Goal: Task Accomplishment & Management: Use online tool/utility

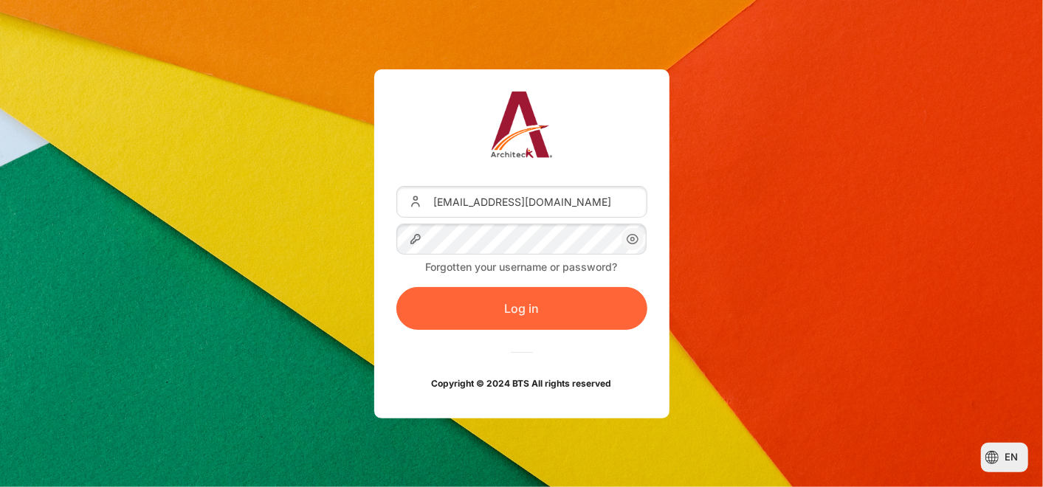
click at [495, 312] on button "Log in" at bounding box center [521, 308] width 251 height 43
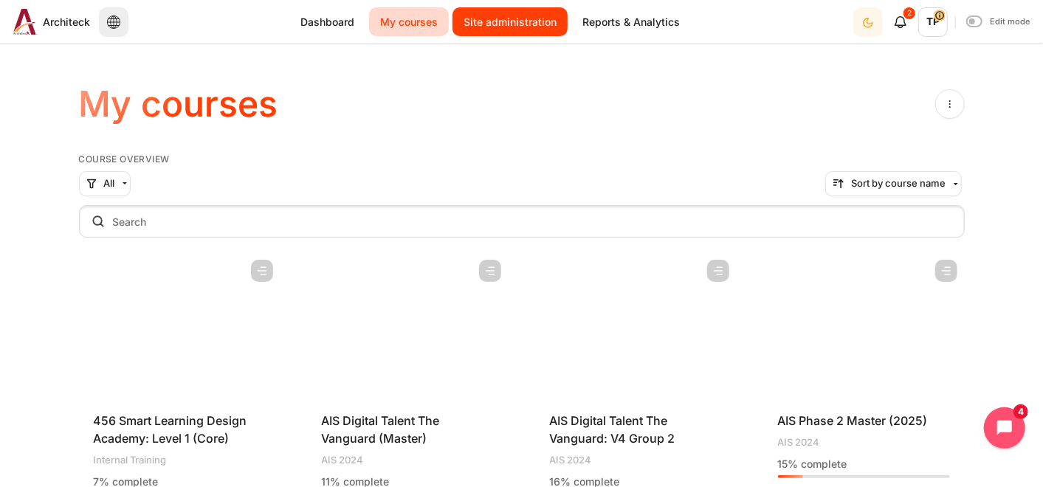
click at [494, 15] on link "Site administration" at bounding box center [510, 21] width 115 height 29
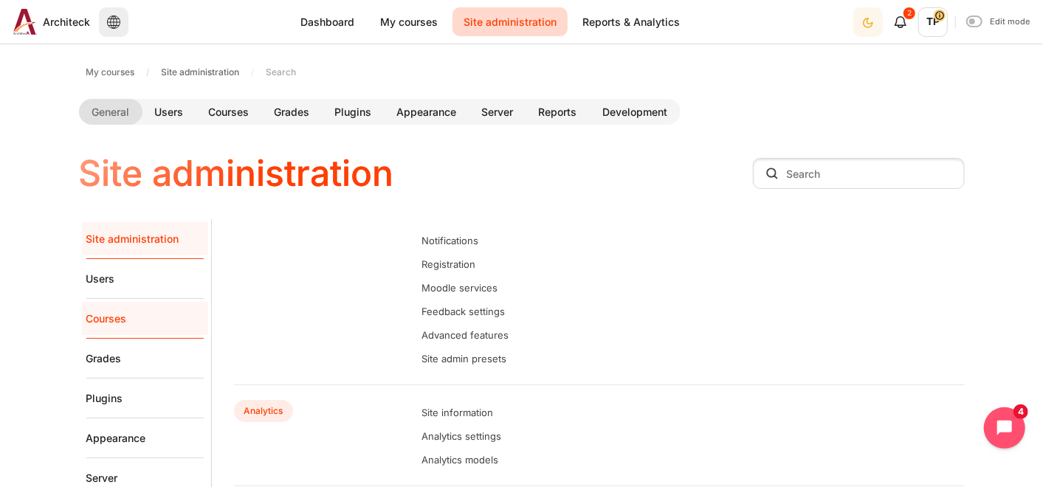
click at [117, 315] on link "Courses" at bounding box center [144, 319] width 117 height 40
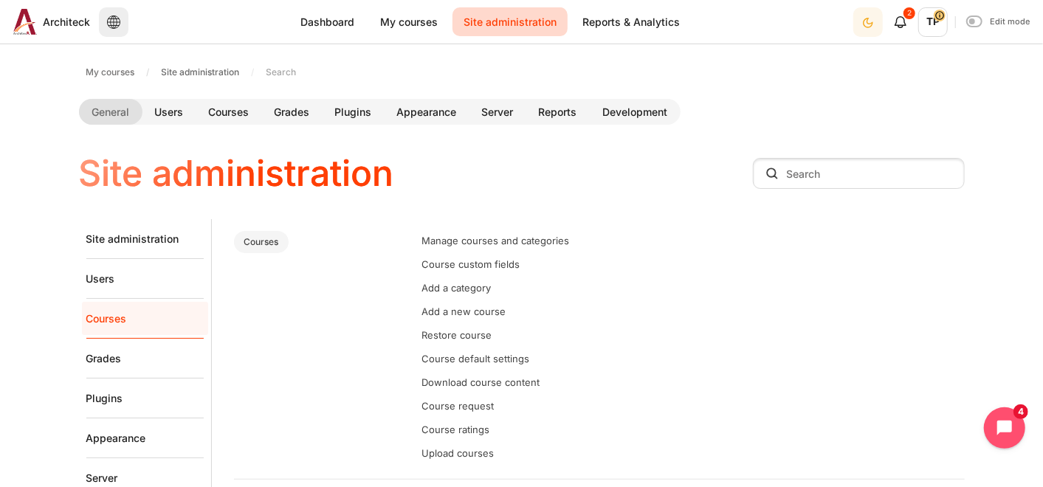
click at [504, 233] on li "Manage courses and categories" at bounding box center [693, 240] width 543 height 24
click at [501, 244] on link "Manage courses and categories" at bounding box center [496, 241] width 148 height 12
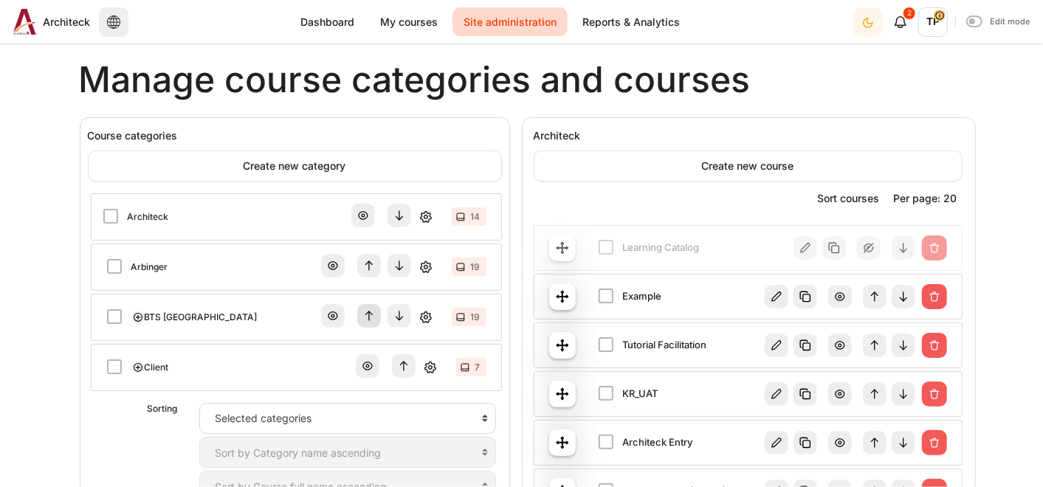
scroll to position [328, 0]
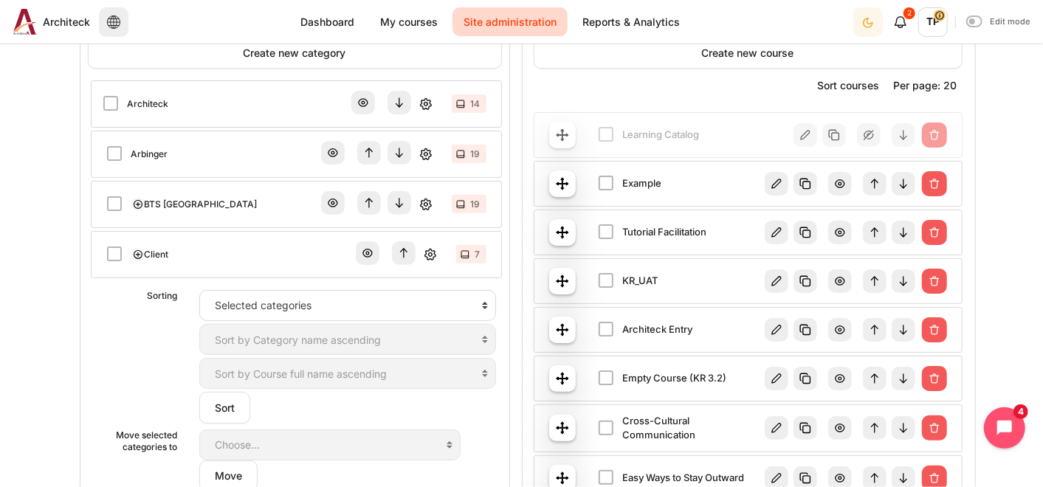
click at [149, 252] on link "Client" at bounding box center [157, 254] width 24 height 13
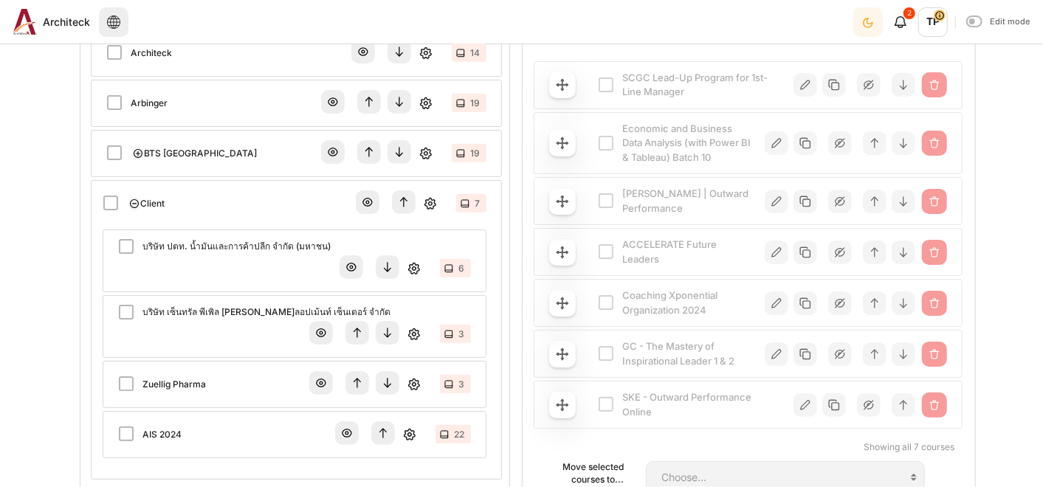
scroll to position [410, 0]
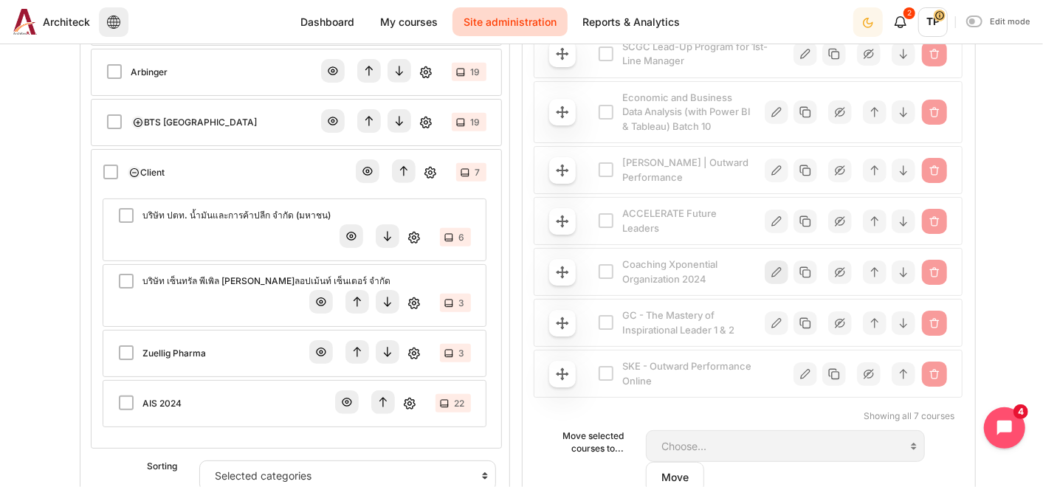
click at [776, 266] on img "Content" at bounding box center [777, 273] width 24 height 24
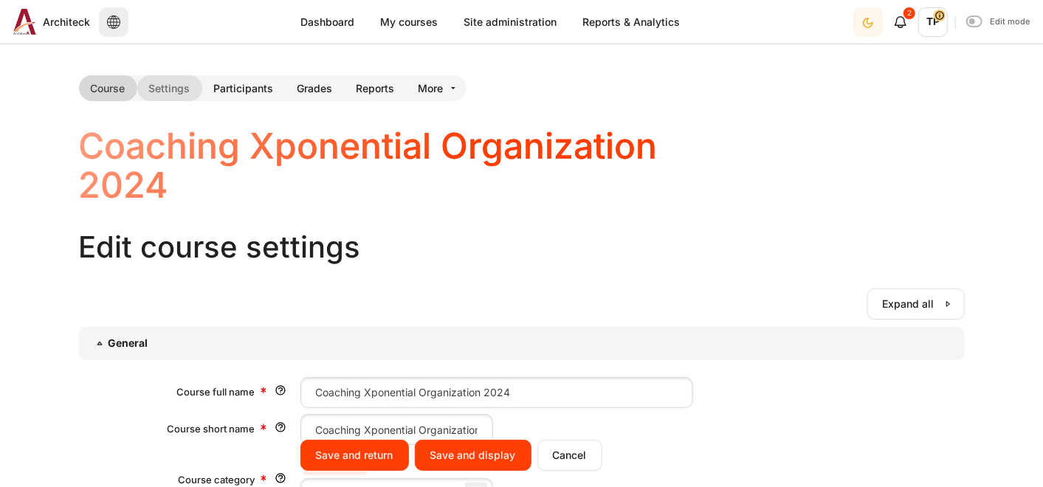
click at [103, 86] on link "Course" at bounding box center [108, 88] width 58 height 26
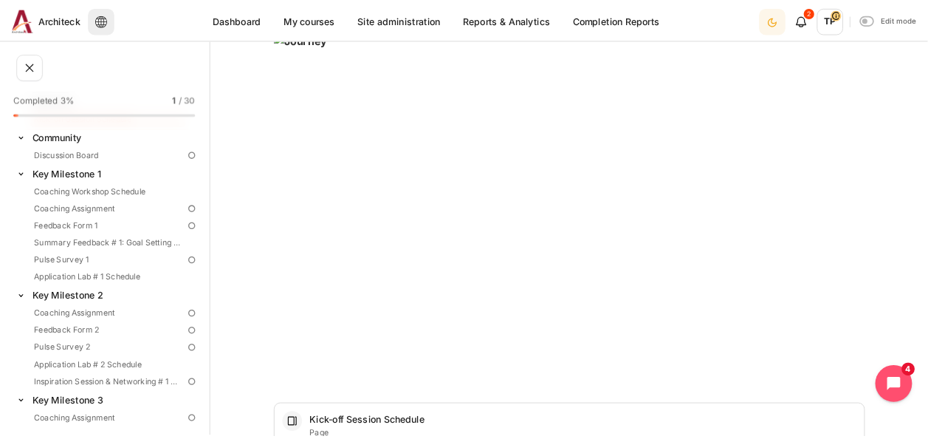
scroll to position [738, 0]
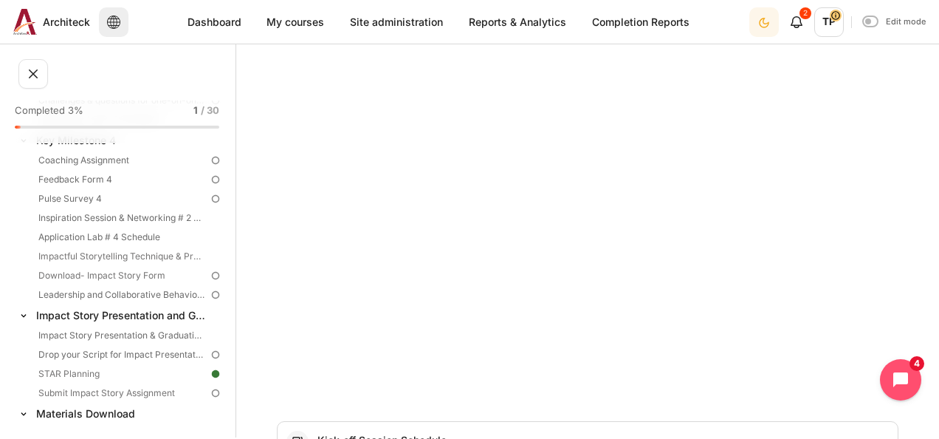
scroll to position [7, 0]
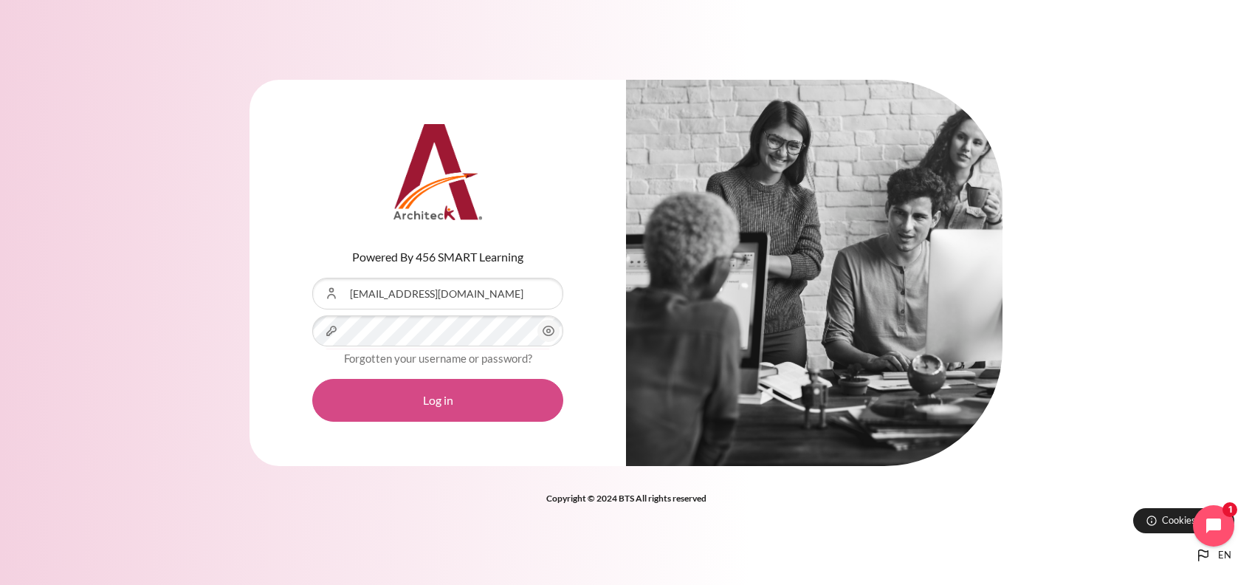
click at [433, 382] on button "Log in" at bounding box center [437, 400] width 251 height 43
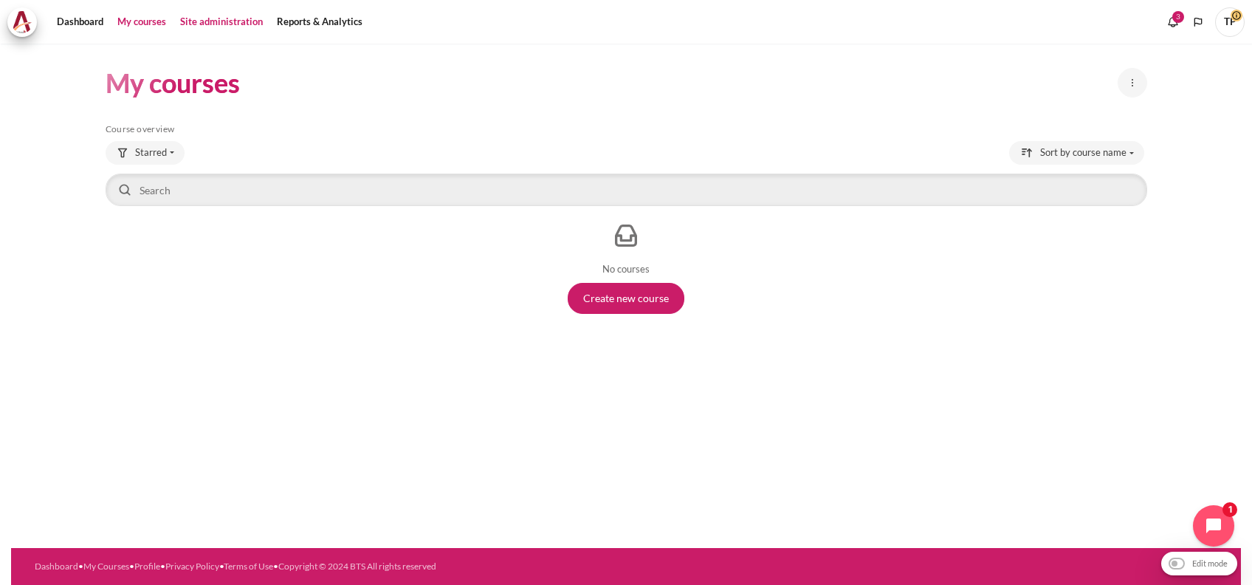
click at [205, 18] on link "Site administration" at bounding box center [221, 22] width 93 height 30
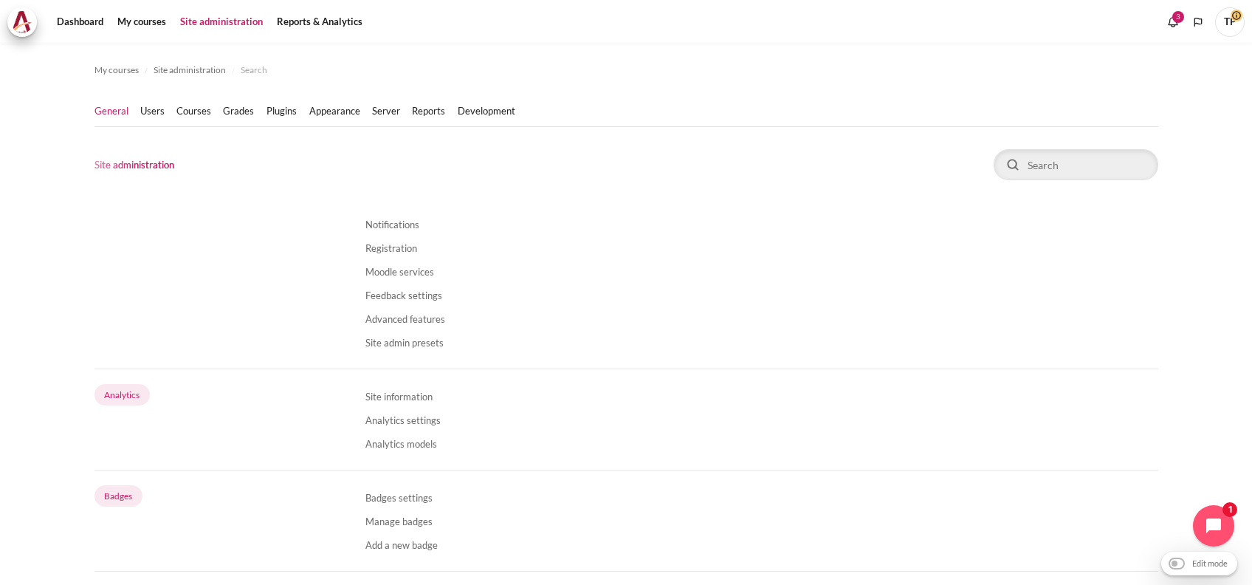
drag, startPoint x: 199, startPoint y: 110, endPoint x: 261, endPoint y: 165, distance: 82.6
click at [199, 110] on link "Courses" at bounding box center [193, 111] width 35 height 15
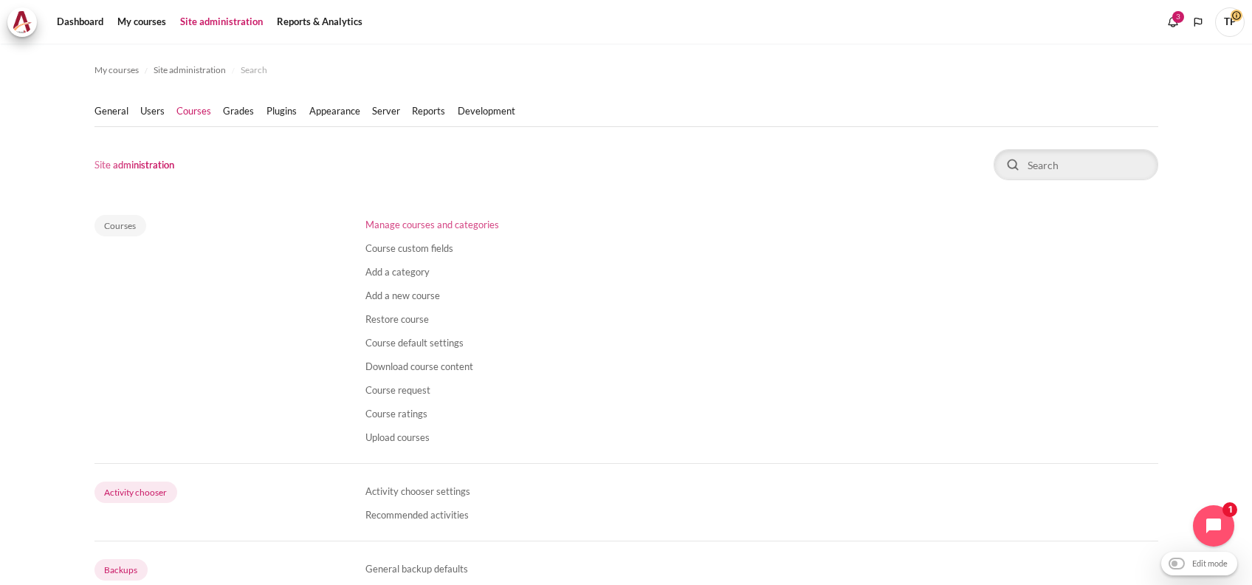
click at [432, 220] on link "Manage courses and categories" at bounding box center [432, 225] width 134 height 12
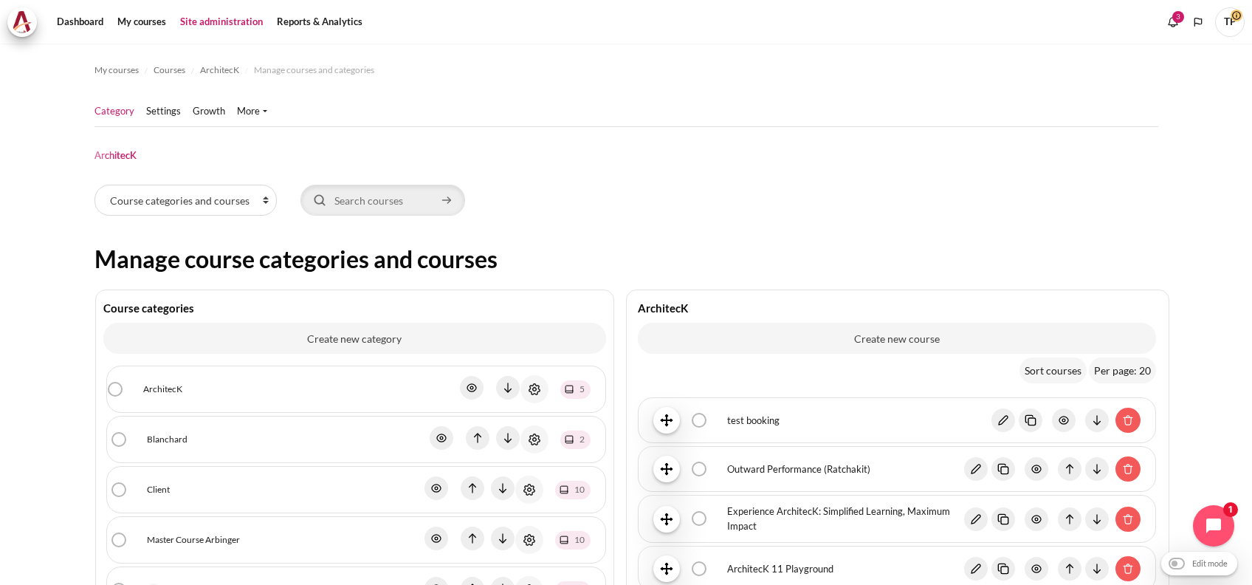
click at [385, 216] on div "Viewing: Course categories and courses Course categories Courses Search courses" at bounding box center [626, 203] width 1064 height 37
click at [391, 203] on input "Search courses" at bounding box center [382, 200] width 165 height 31
type input "platform"
click at [436, 189] on button "Search courses" at bounding box center [447, 200] width 22 height 22
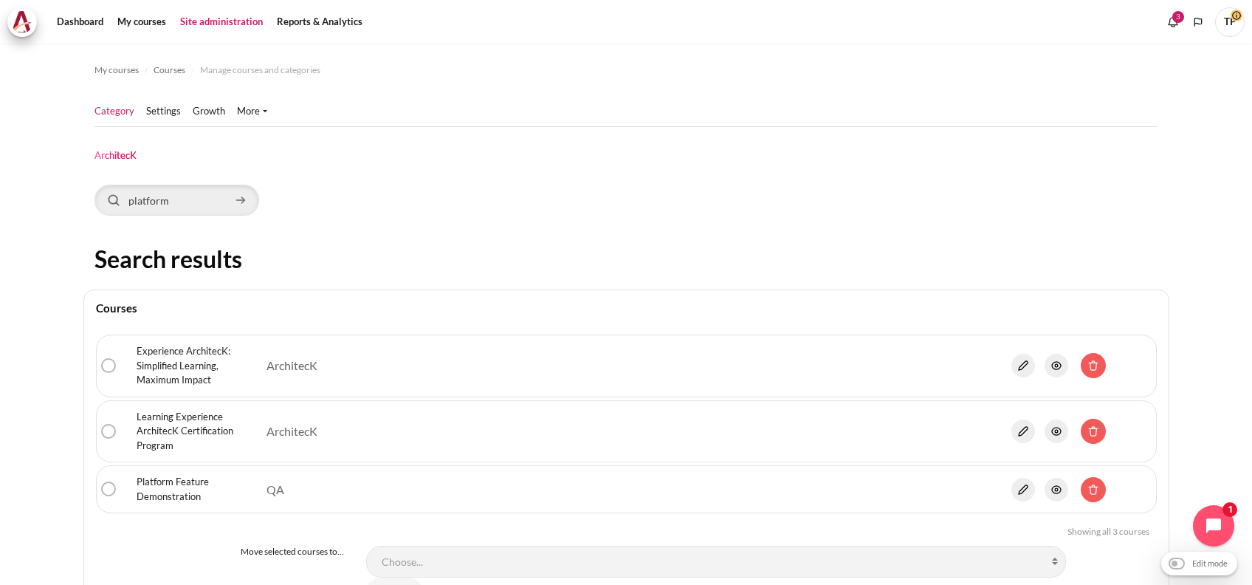
click at [182, 485] on link "Platform Feature Demonstration" at bounding box center [196, 489] width 118 height 29
click at [1014, 492] on img "Content" at bounding box center [1023, 490] width 24 height 24
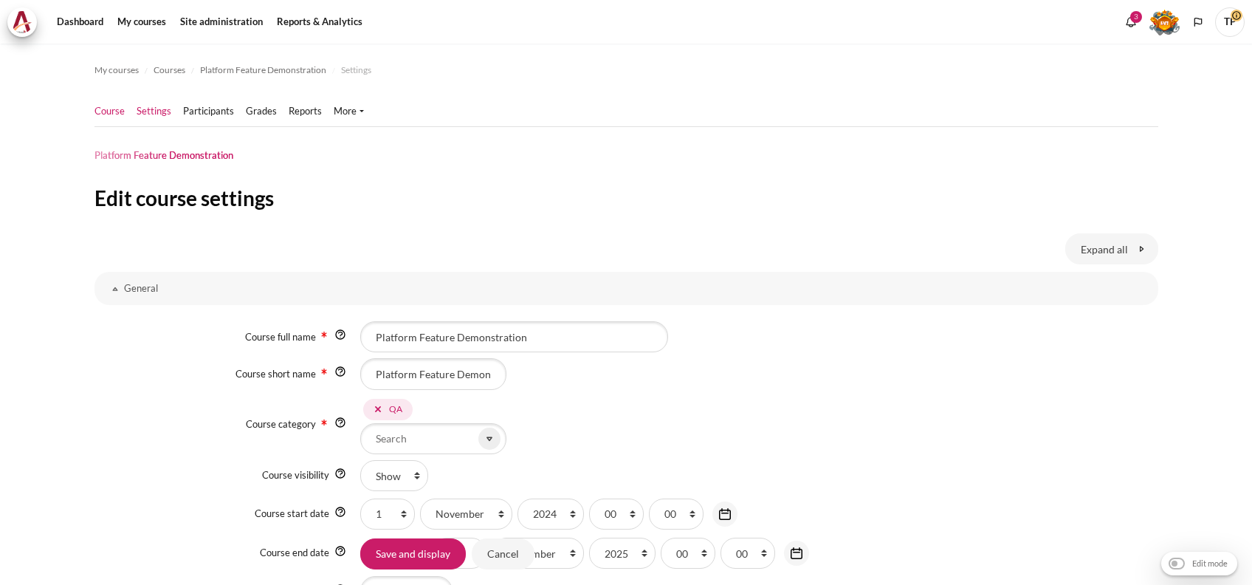
click at [118, 117] on link "Course" at bounding box center [109, 111] width 30 height 15
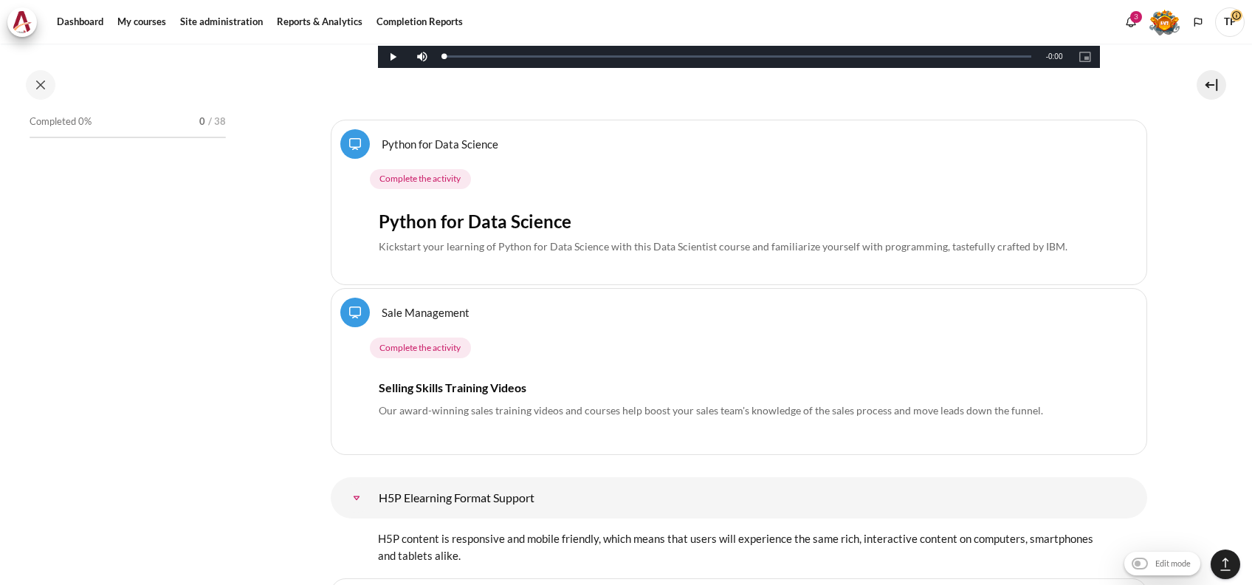
scroll to position [910, 0]
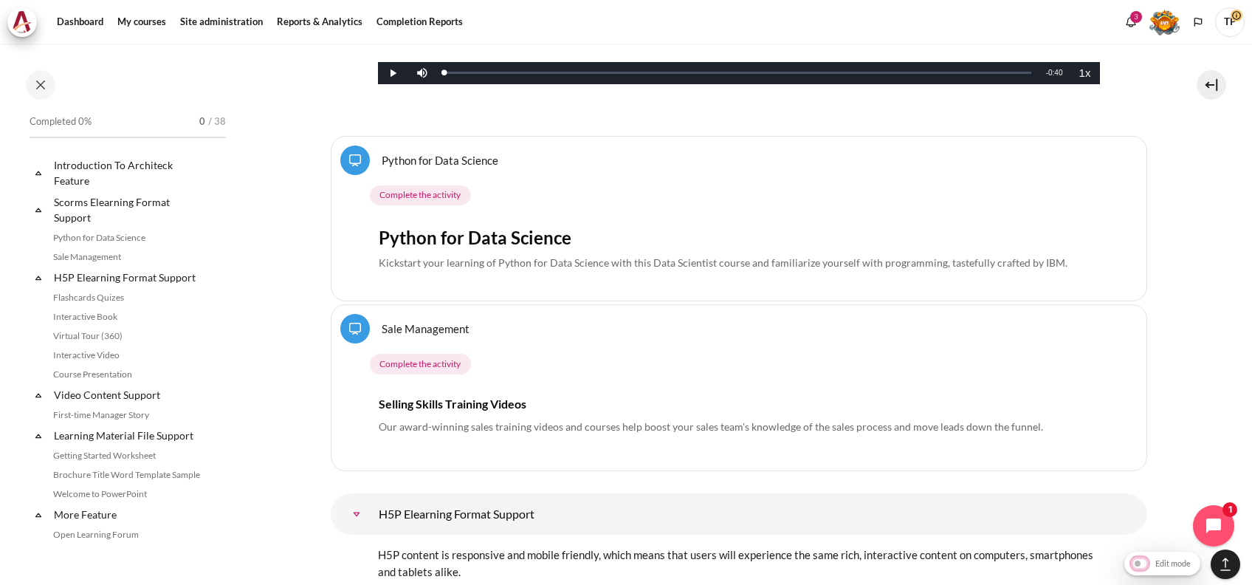
click at [1140, 566] on input "Edit mode" at bounding box center [1162, 562] width 69 height 15
checkbox input "true"
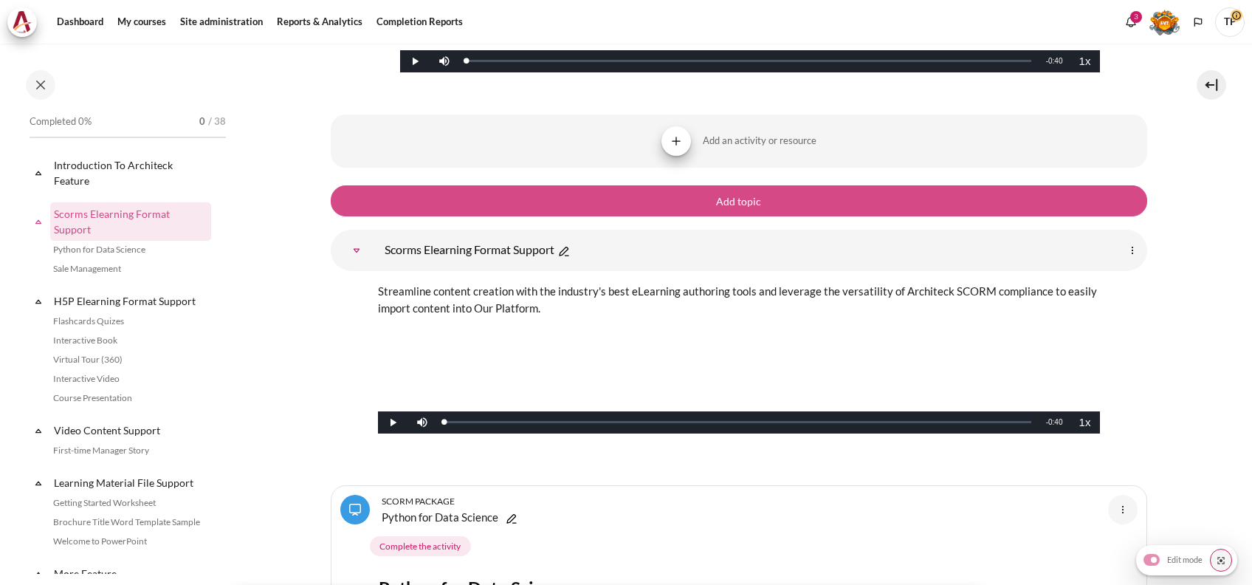
scroll to position [591, 0]
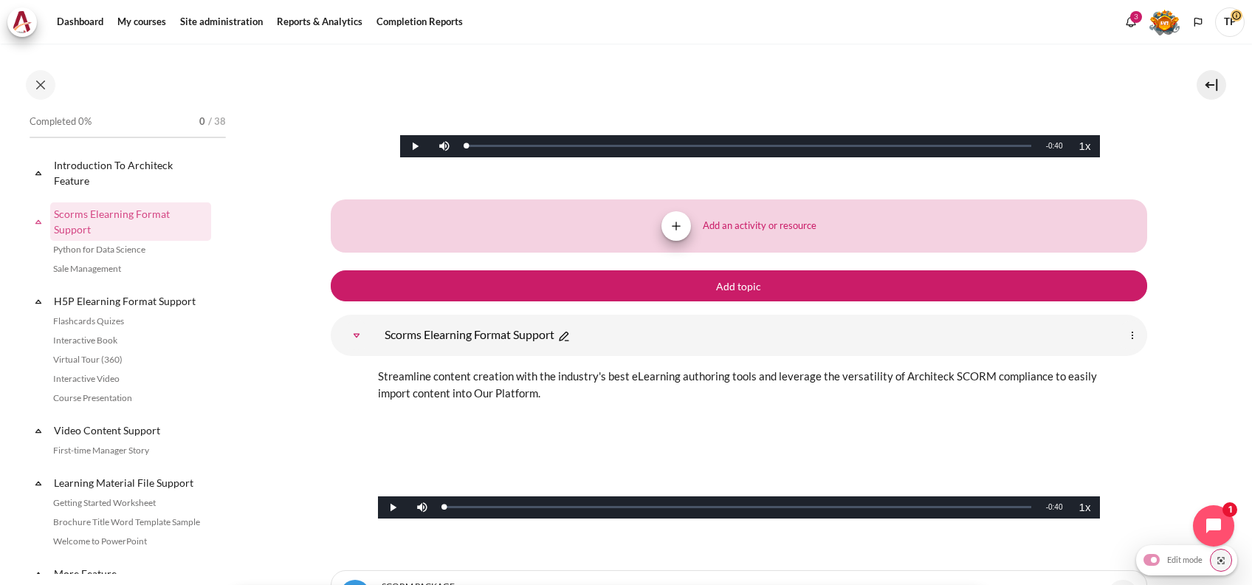
click at [670, 219] on img "Content" at bounding box center [676, 226] width 15 height 15
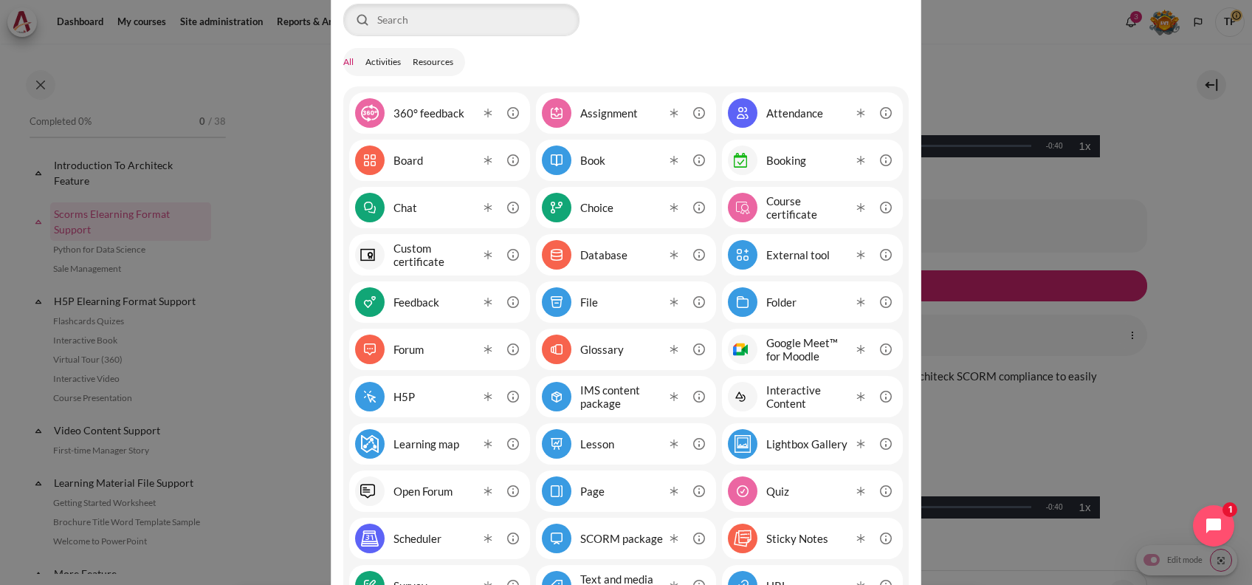
scroll to position [98, 0]
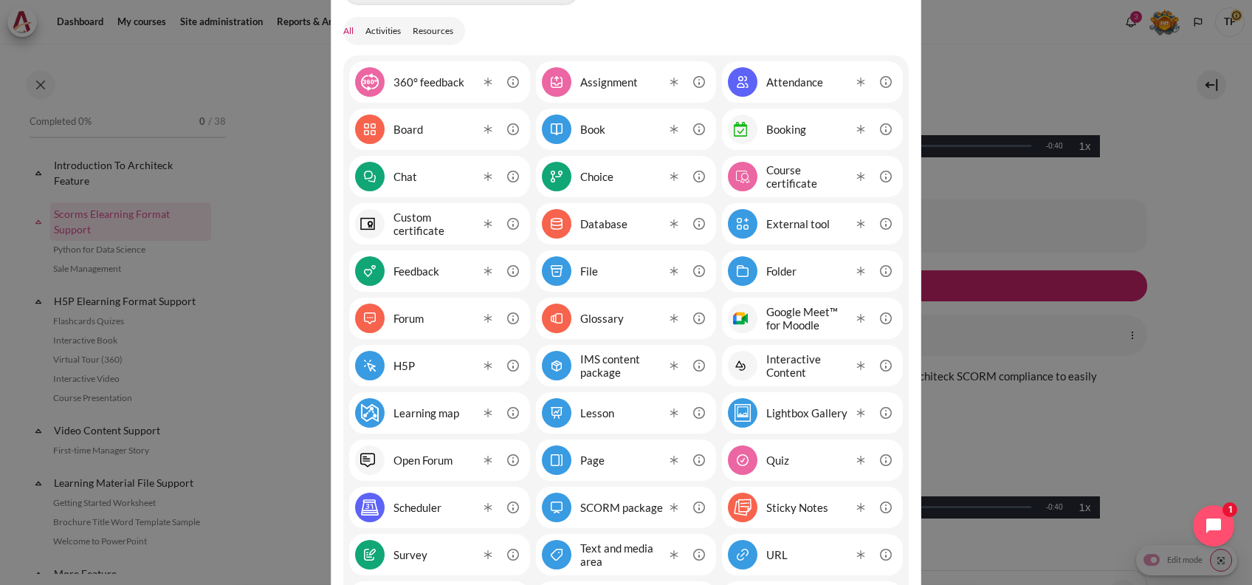
click at [797, 127] on div "Booking" at bounding box center [786, 129] width 40 height 13
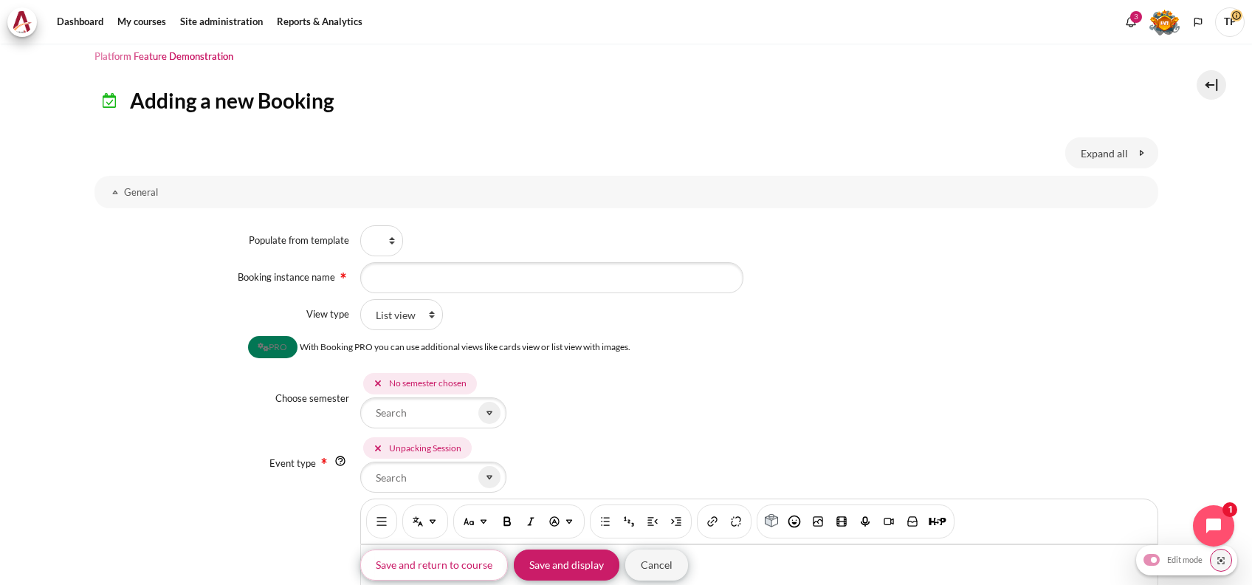
scroll to position [89, 0]
